Goal: Entertainment & Leisure: Browse casually

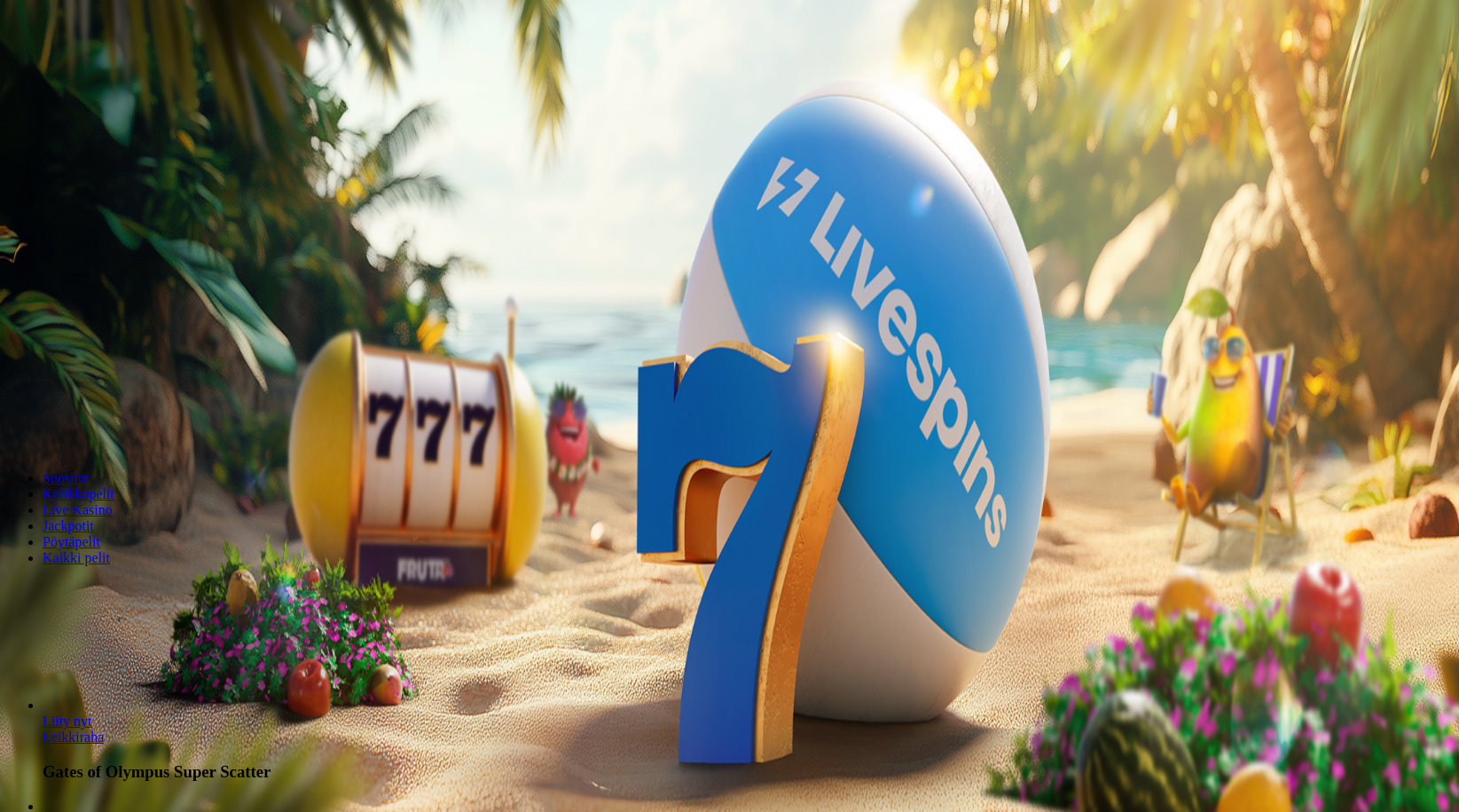
click at [105, 71] on span "Kirjaudu" at bounding box center [122, 64] width 43 height 13
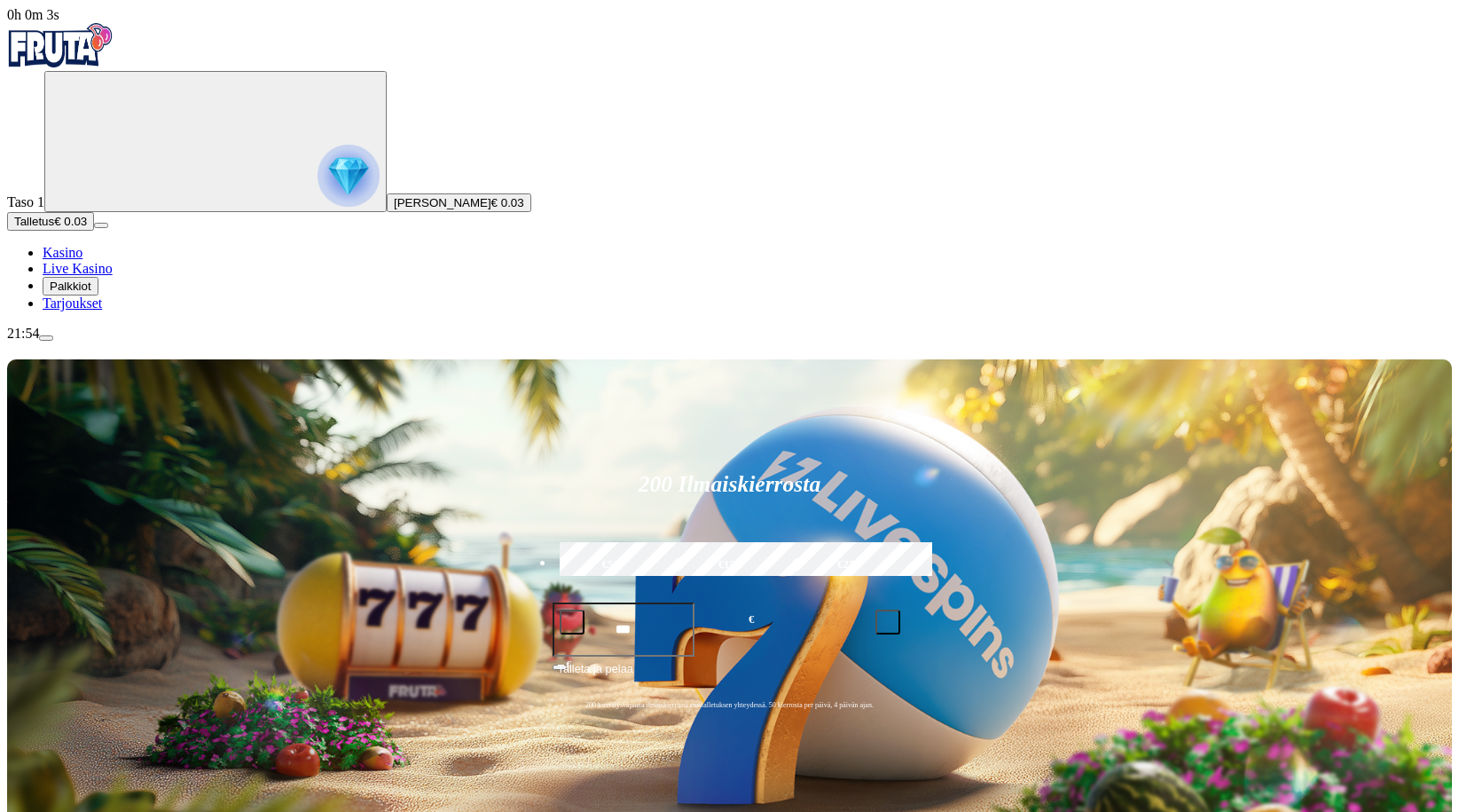
click at [91, 293] on span "Palkkiot" at bounding box center [70, 286] width 41 height 13
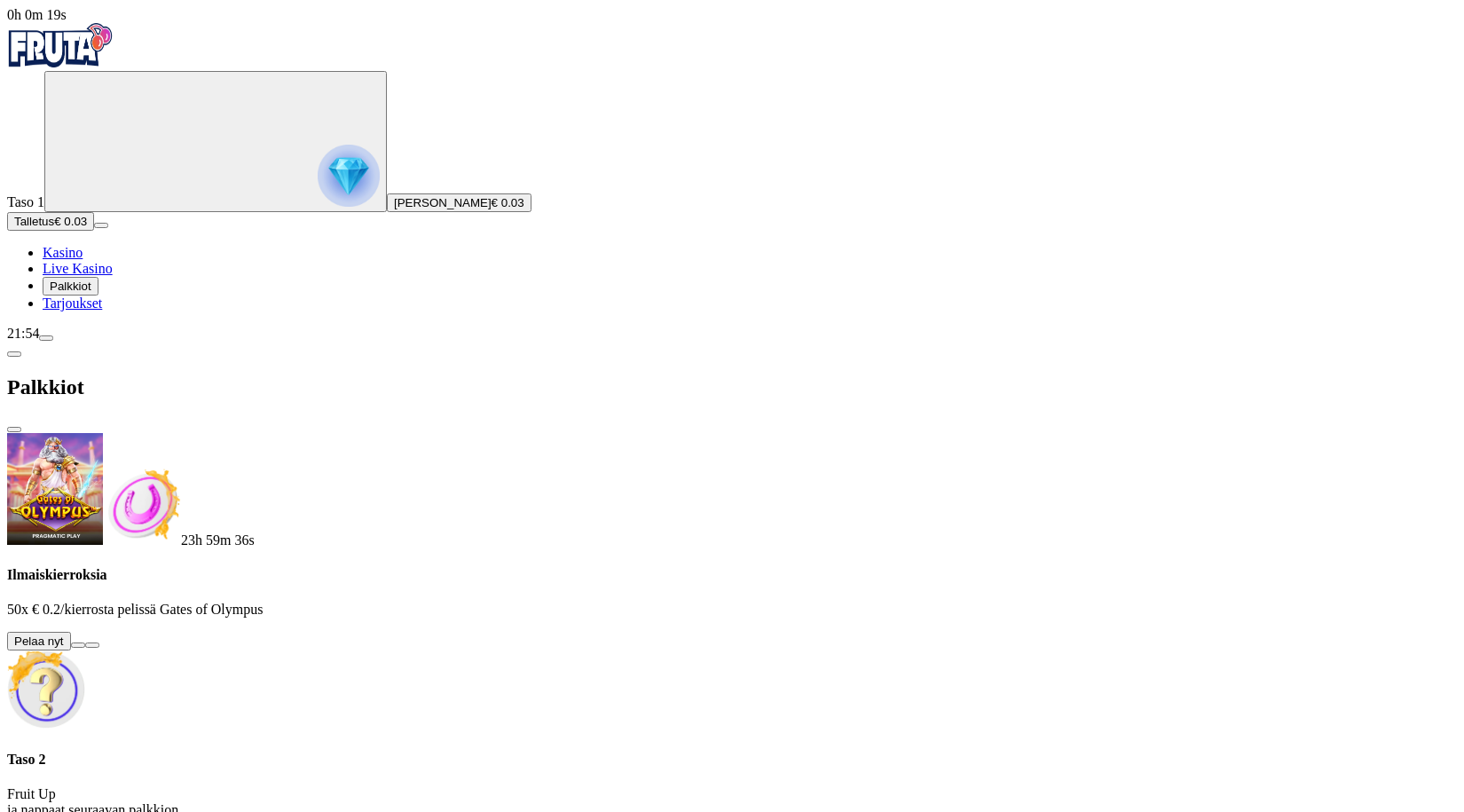
click at [85, 642] on button at bounding box center [78, 645] width 14 height 6
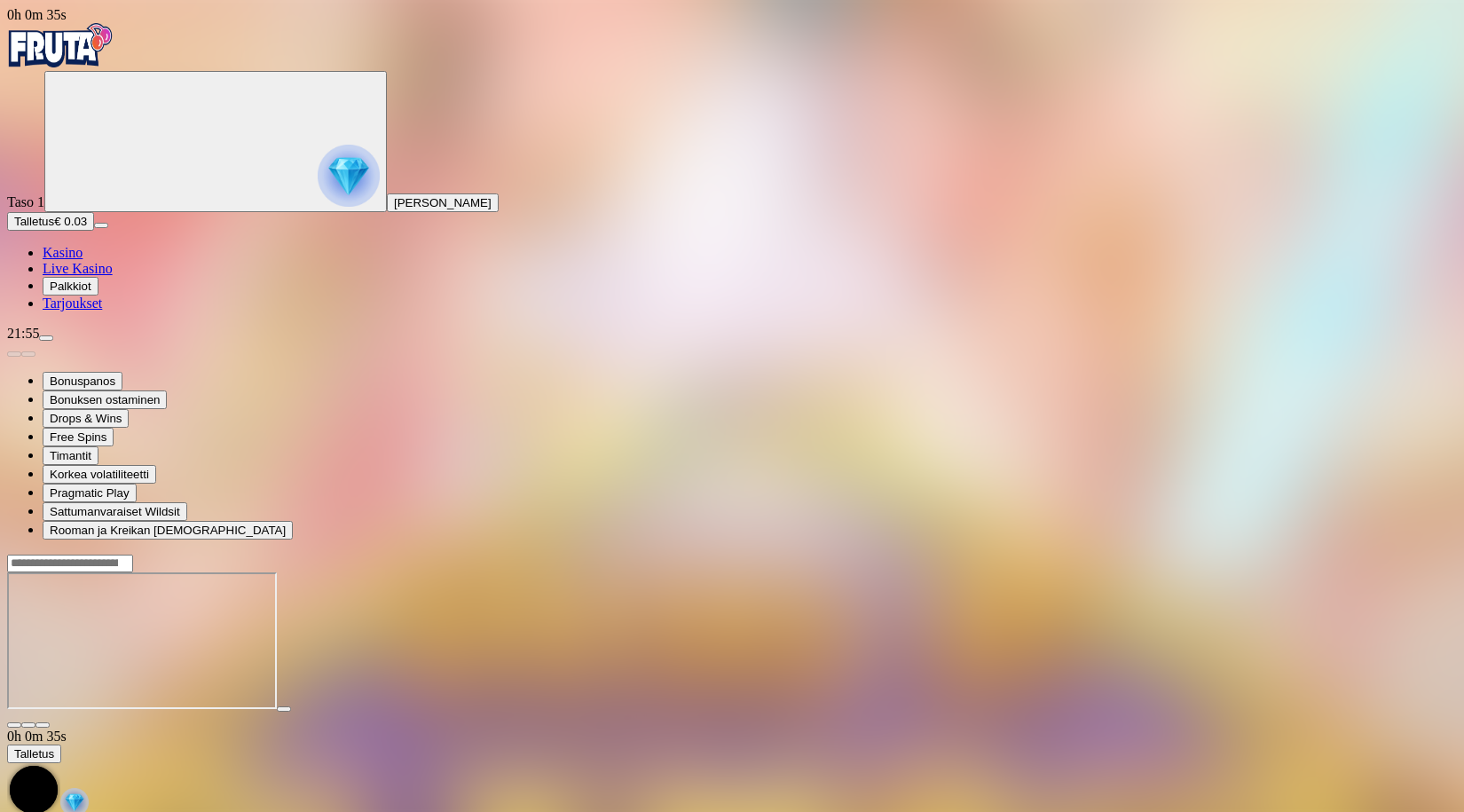
click at [50, 722] on button "button" at bounding box center [42, 725] width 14 height 6
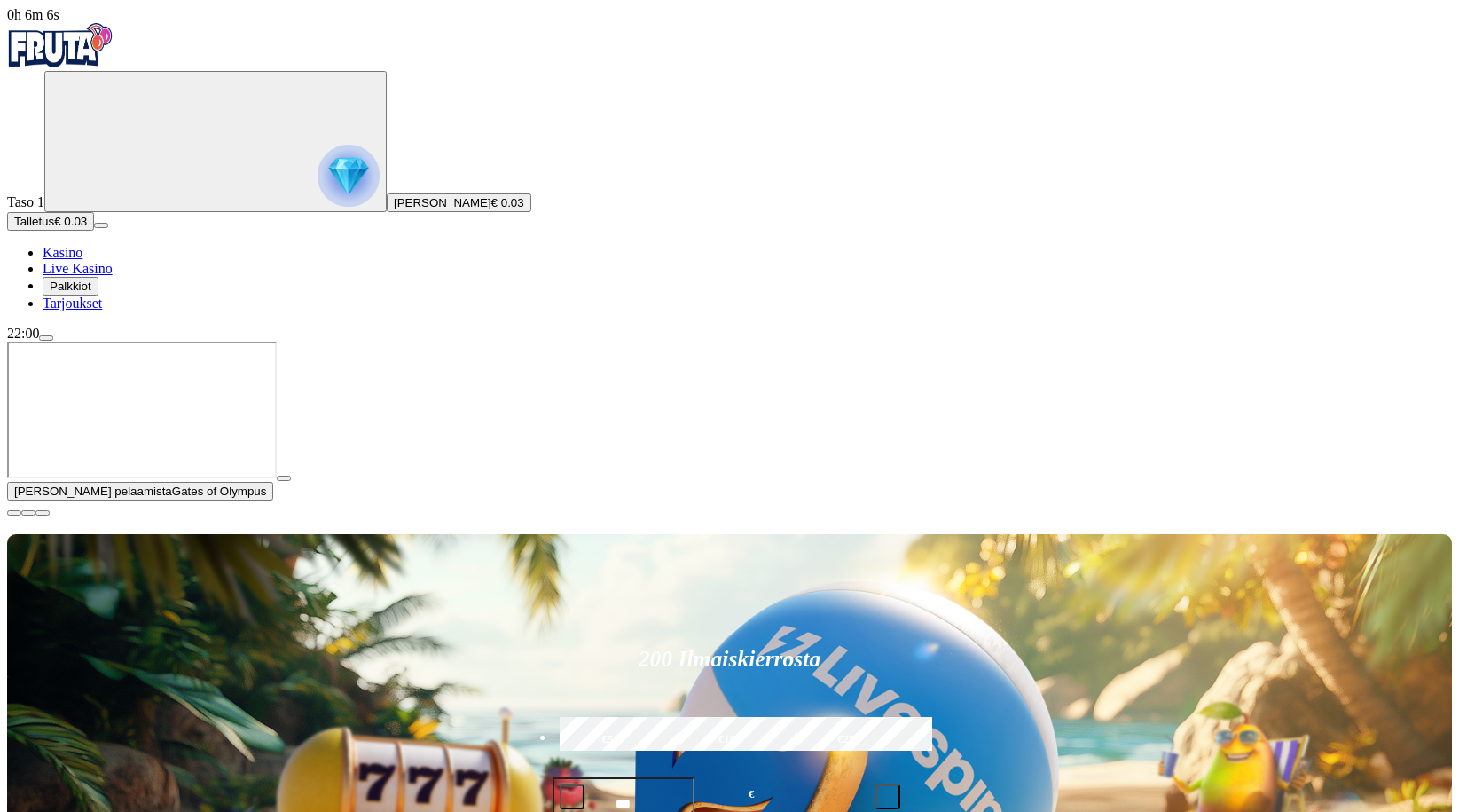
click at [14, 513] on span "close icon" at bounding box center [14, 513] width 0 height 0
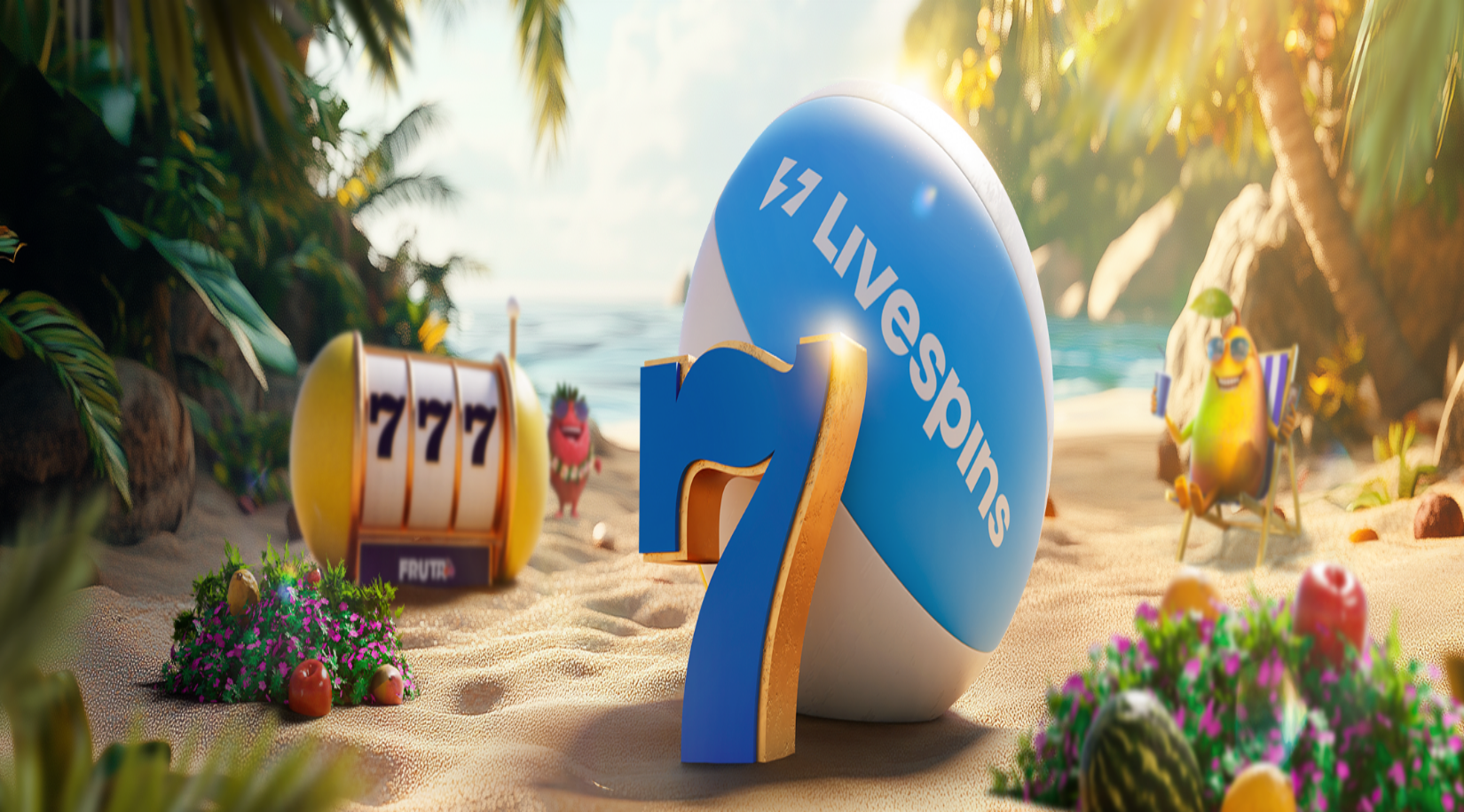
click at [14, 388] on span "close icon" at bounding box center [14, 388] width 0 height 0
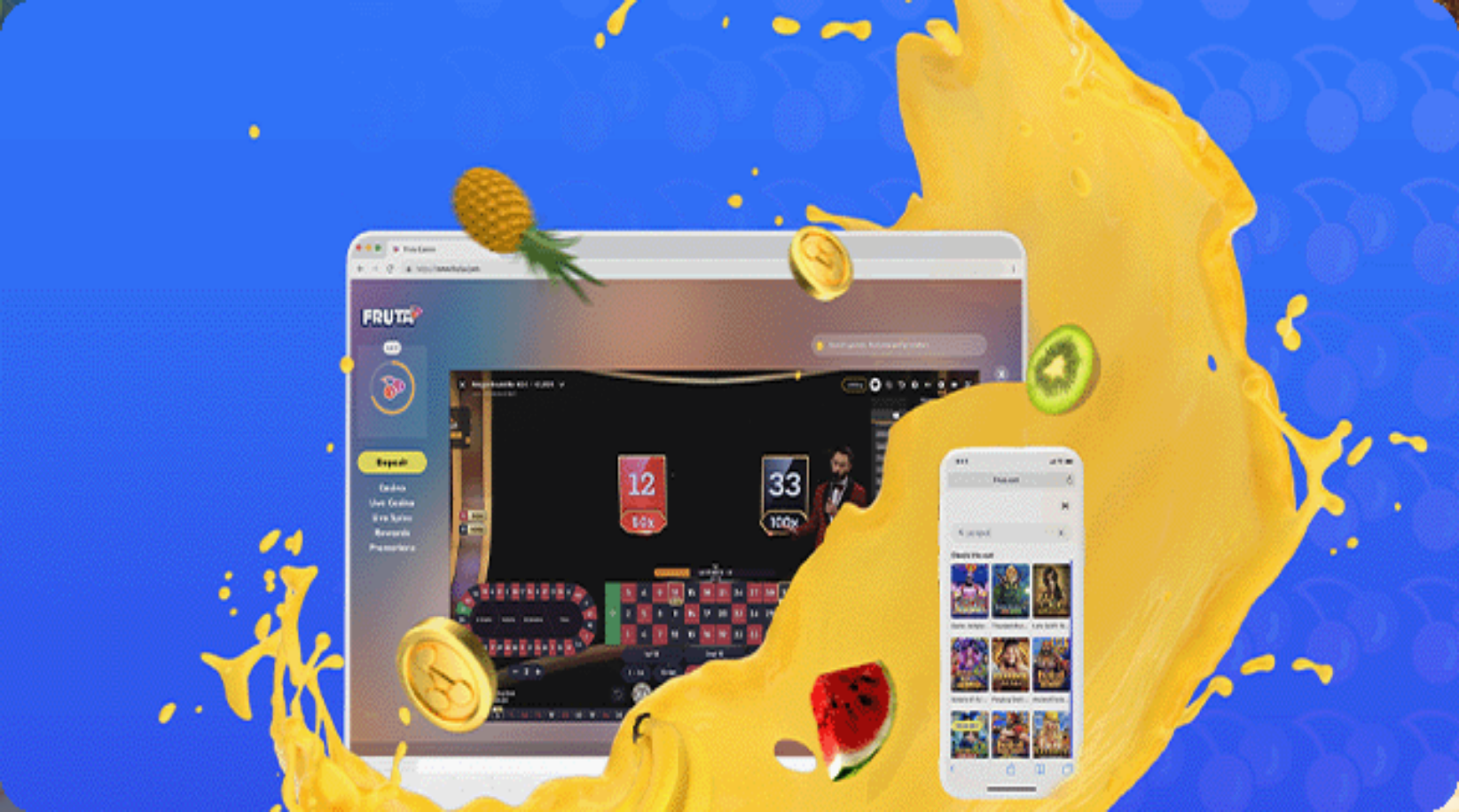
click at [59, 480] on link "Lue lisää" at bounding box center [33, 488] width 52 height 15
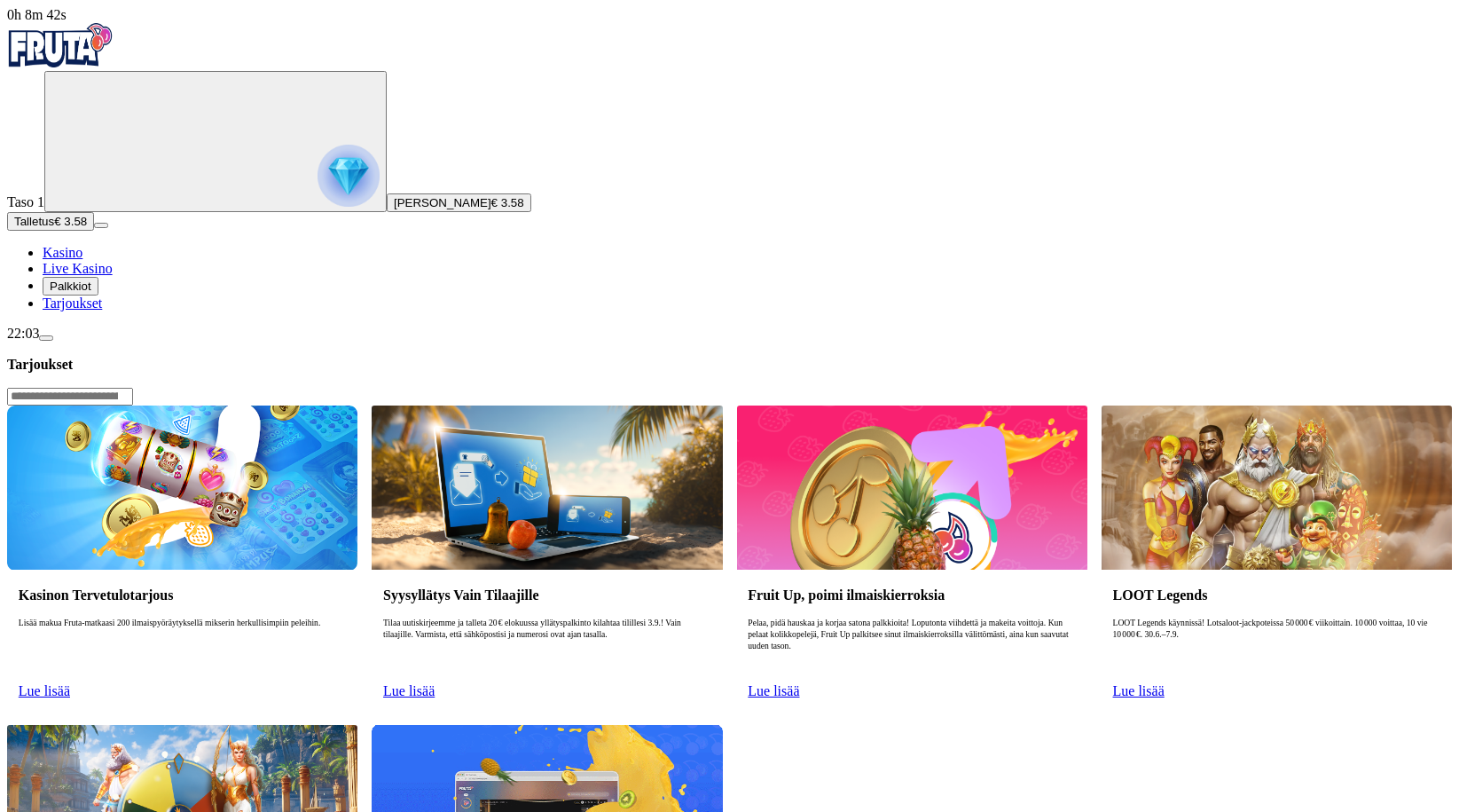
click at [70, 683] on link "Lue lisää" at bounding box center [44, 691] width 52 height 15
